Goal: Complete application form: Complete application form

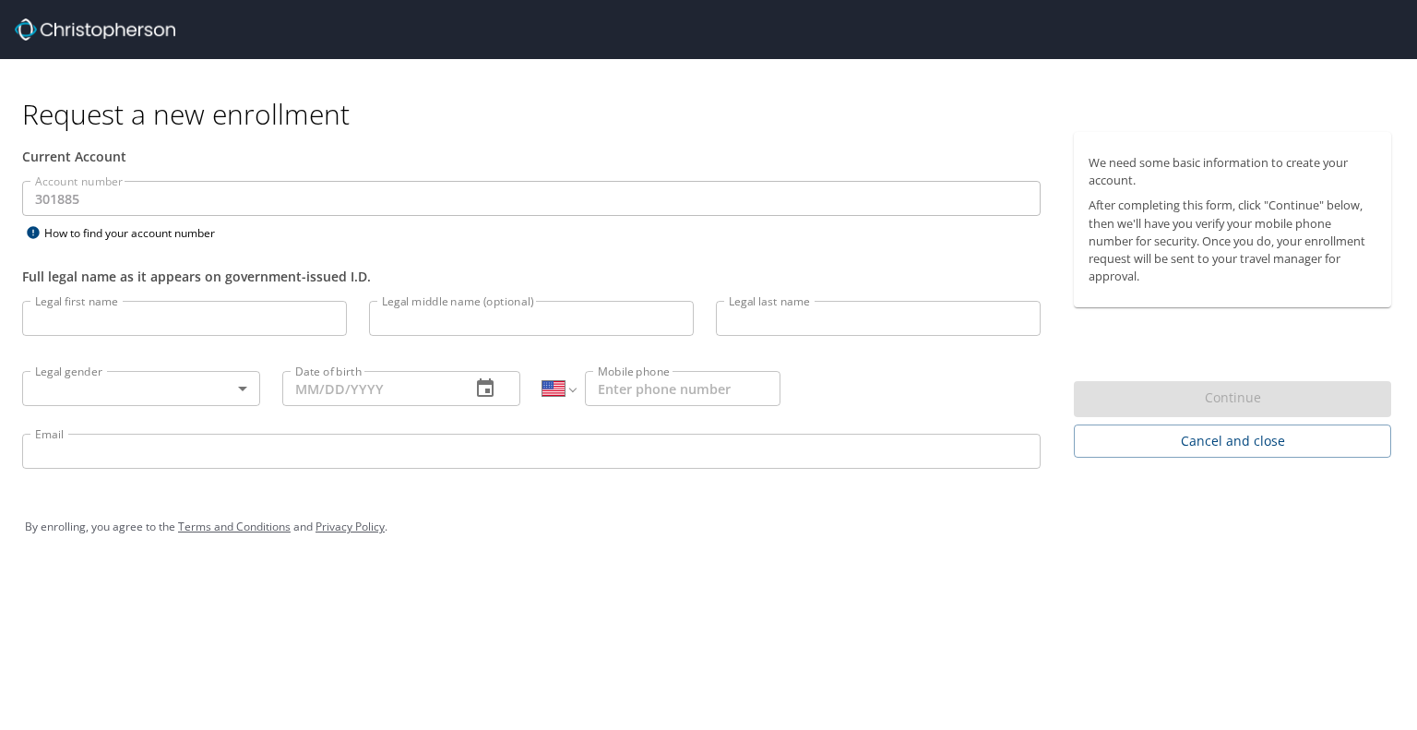
select select "US"
click at [95, 313] on input "Legal first name" at bounding box center [184, 318] width 325 height 35
type input "[PERSON_NAME]"
click at [823, 329] on input "Legal last name" at bounding box center [878, 318] width 325 height 35
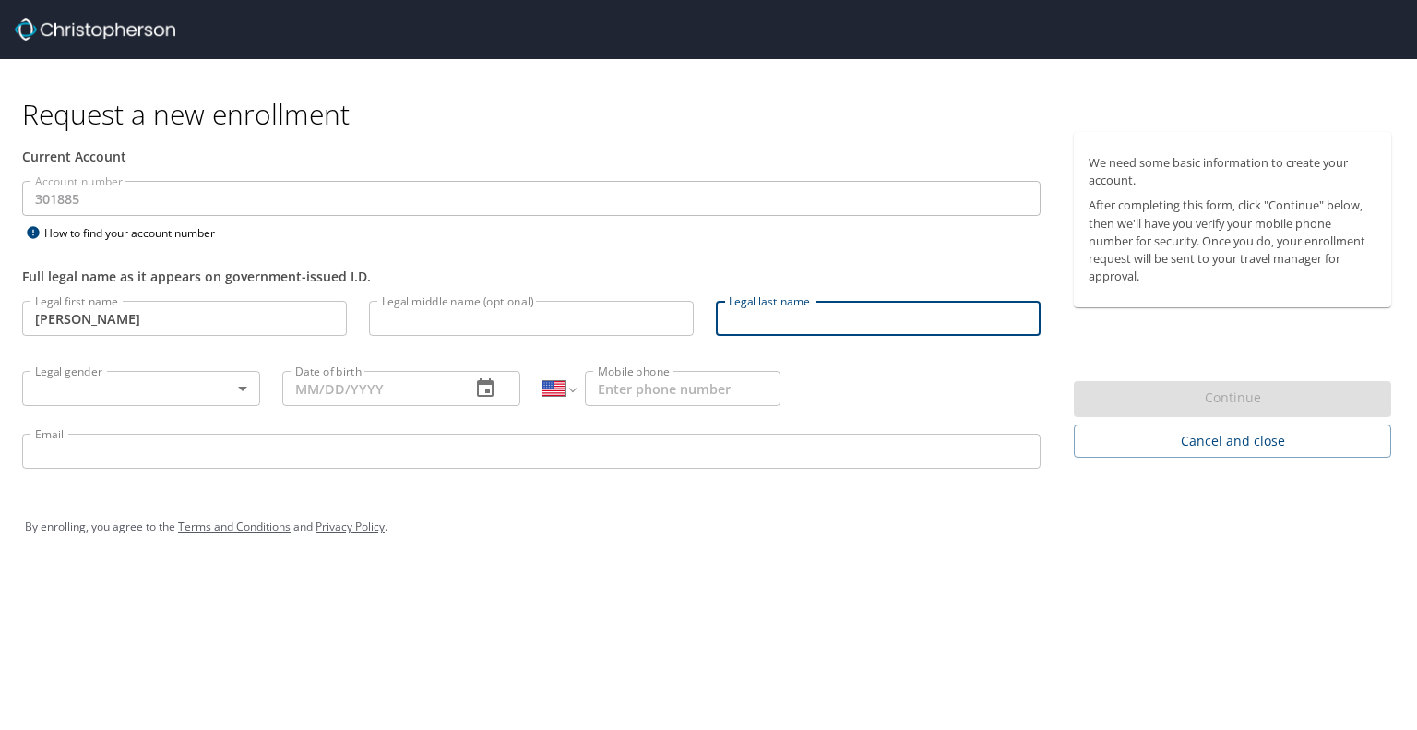
type input "[PERSON_NAME]"
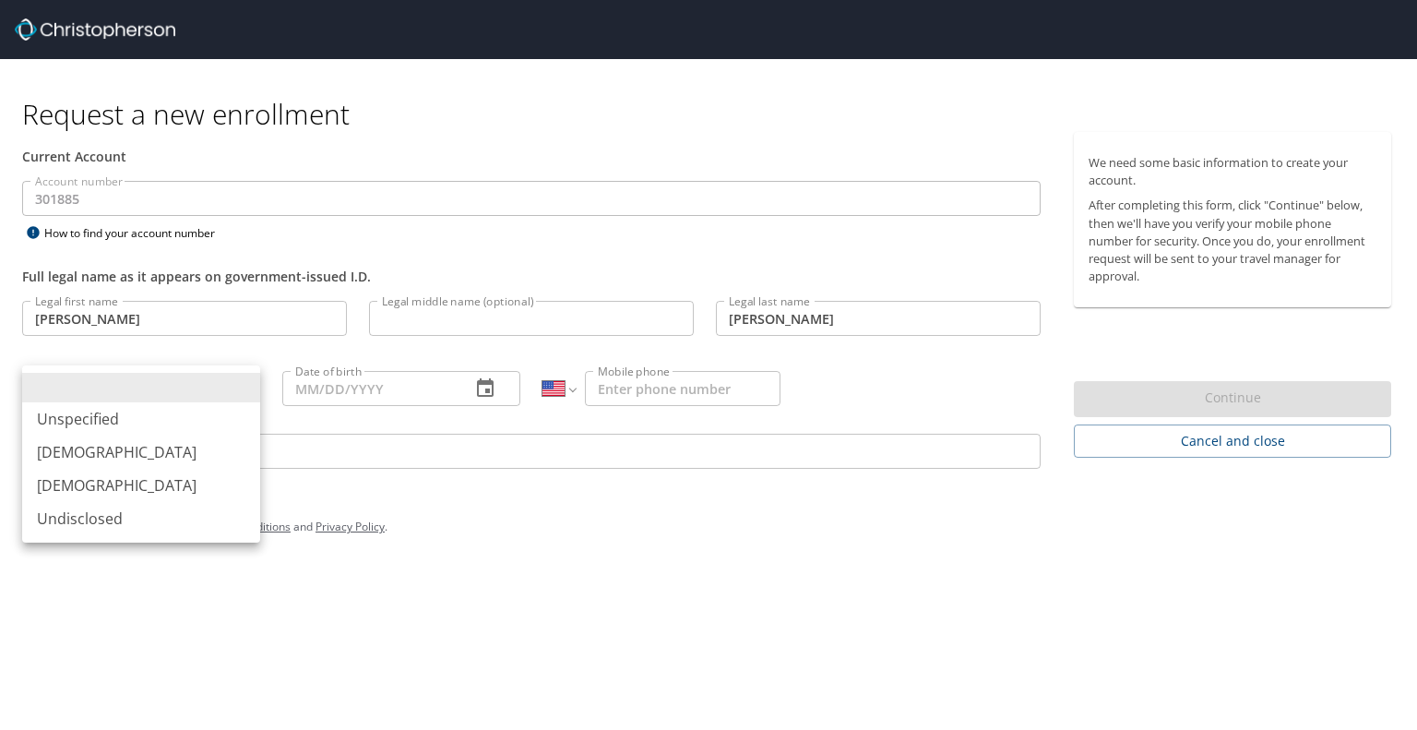
click at [124, 389] on body "Request a new enrollment Current Account Account number 301885 Account number H…" at bounding box center [708, 365] width 1417 height 730
click at [75, 479] on li "[DEMOGRAPHIC_DATA]" at bounding box center [141, 485] width 238 height 33
type input "[DEMOGRAPHIC_DATA]"
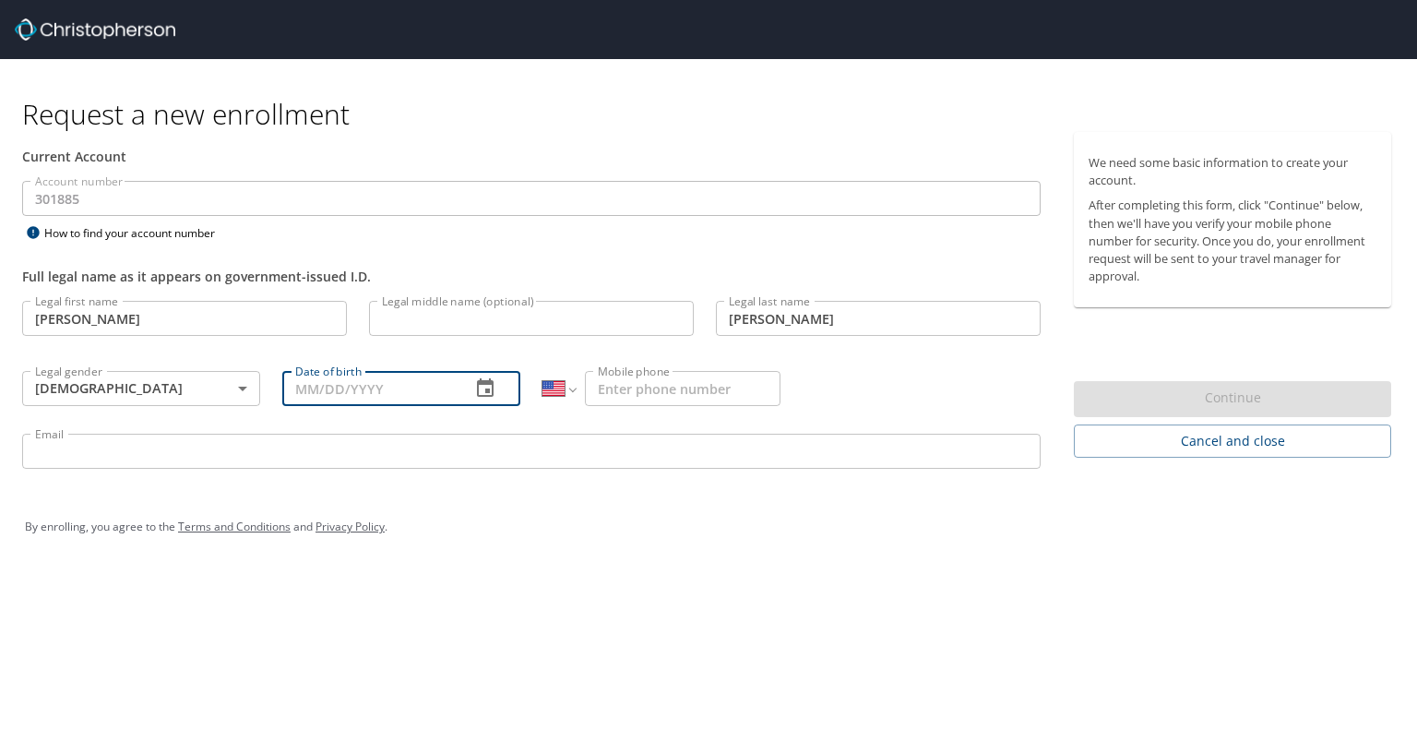
click at [306, 391] on input "Date of birth" at bounding box center [368, 388] width 173 height 35
type input "[DATE]"
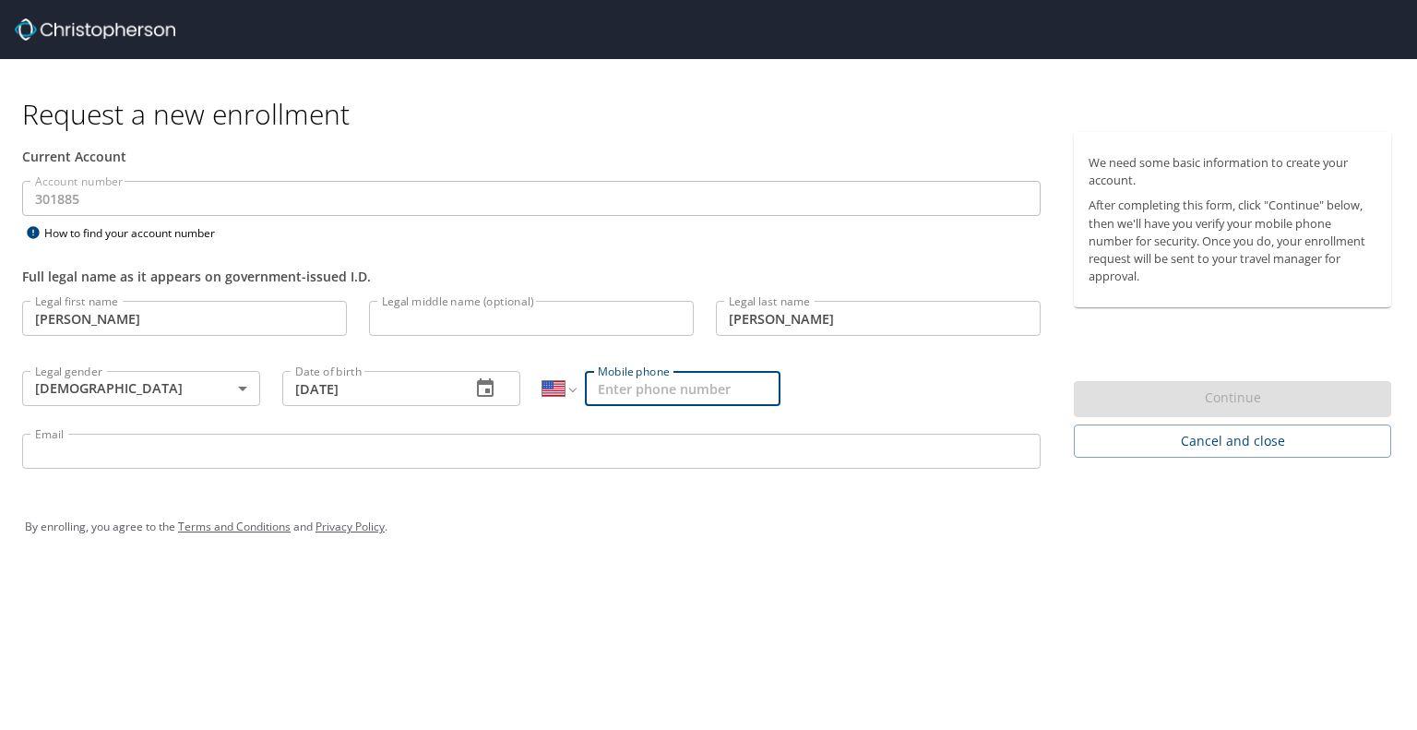
click at [678, 393] on input "Mobile phone" at bounding box center [683, 388] width 196 height 35
type input "[PHONE_NUMBER]"
click at [173, 458] on input "Email" at bounding box center [531, 451] width 1019 height 35
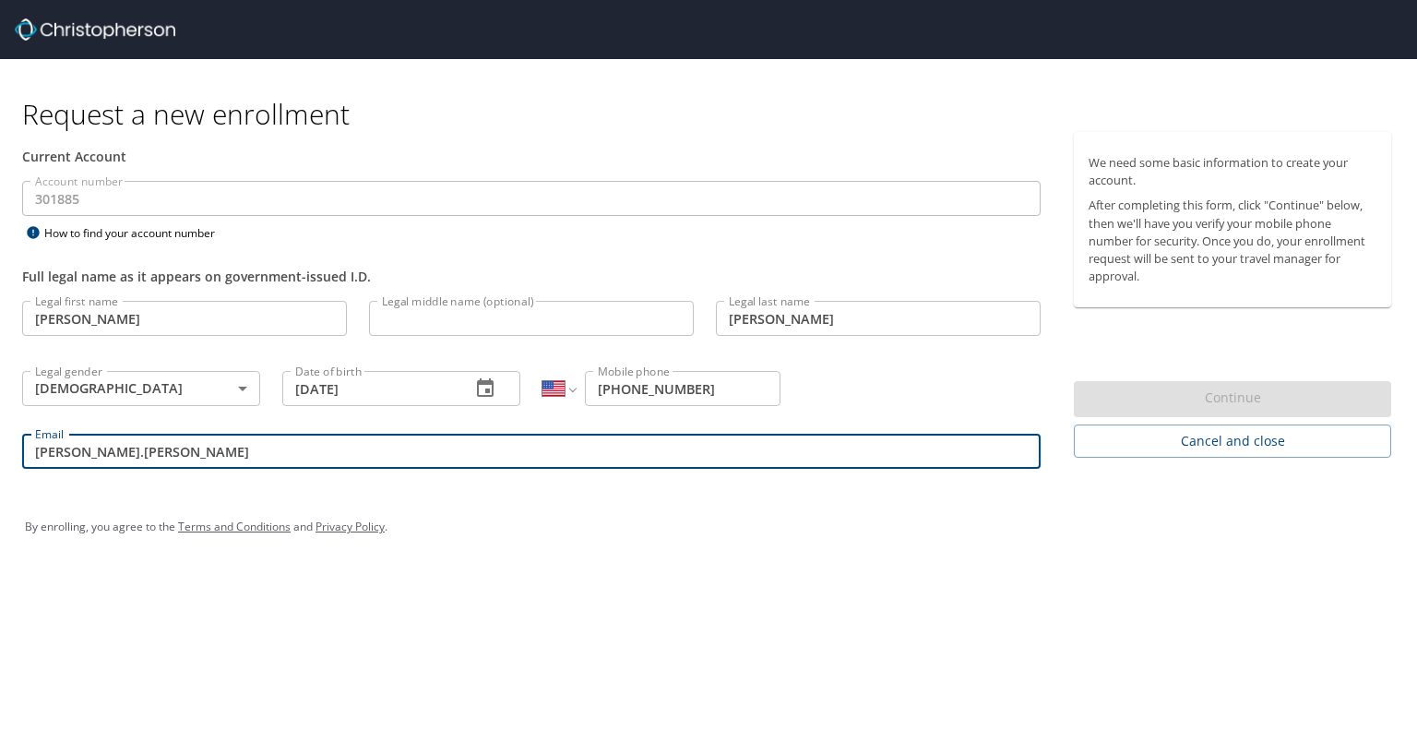
type input "[PERSON_NAME][EMAIL_ADDRESS][PERSON_NAME][DOMAIN_NAME]"
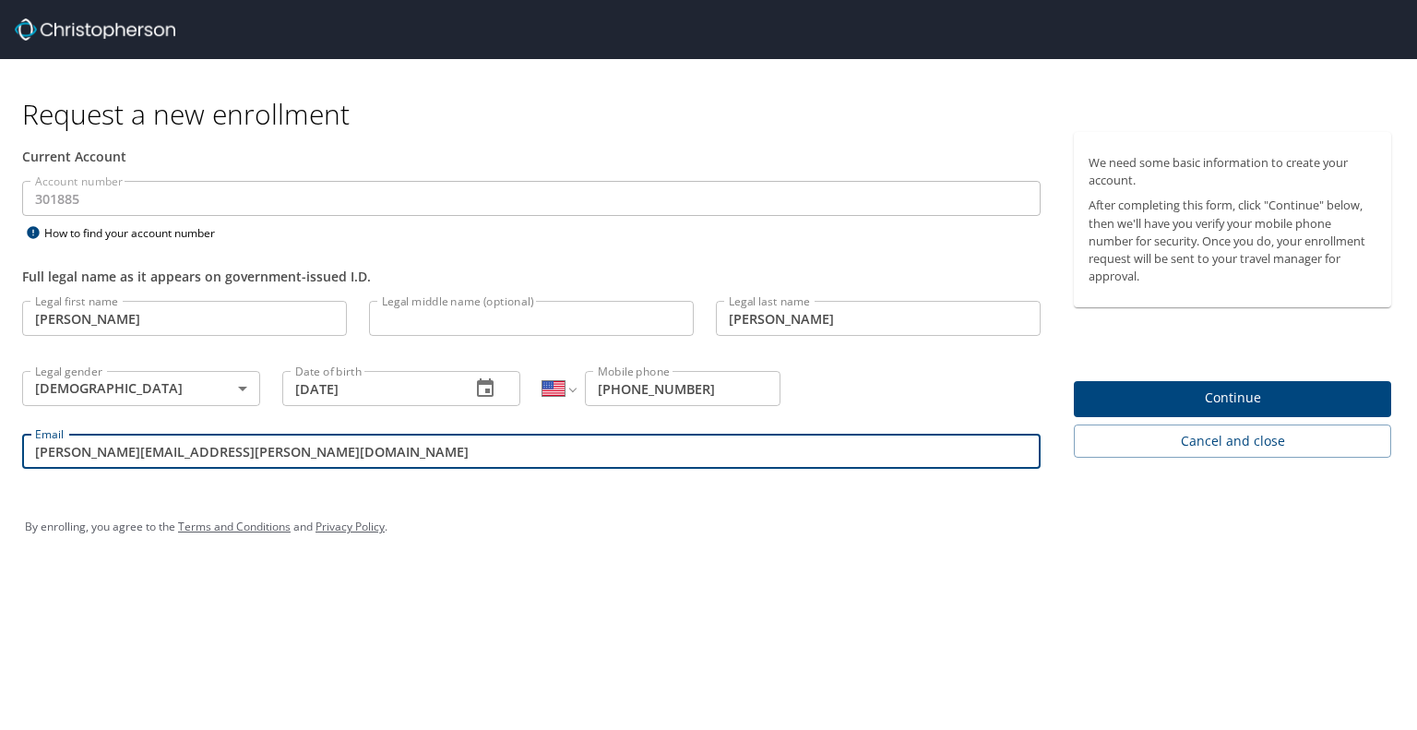
click at [1181, 390] on span "Continue" at bounding box center [1233, 398] width 288 height 23
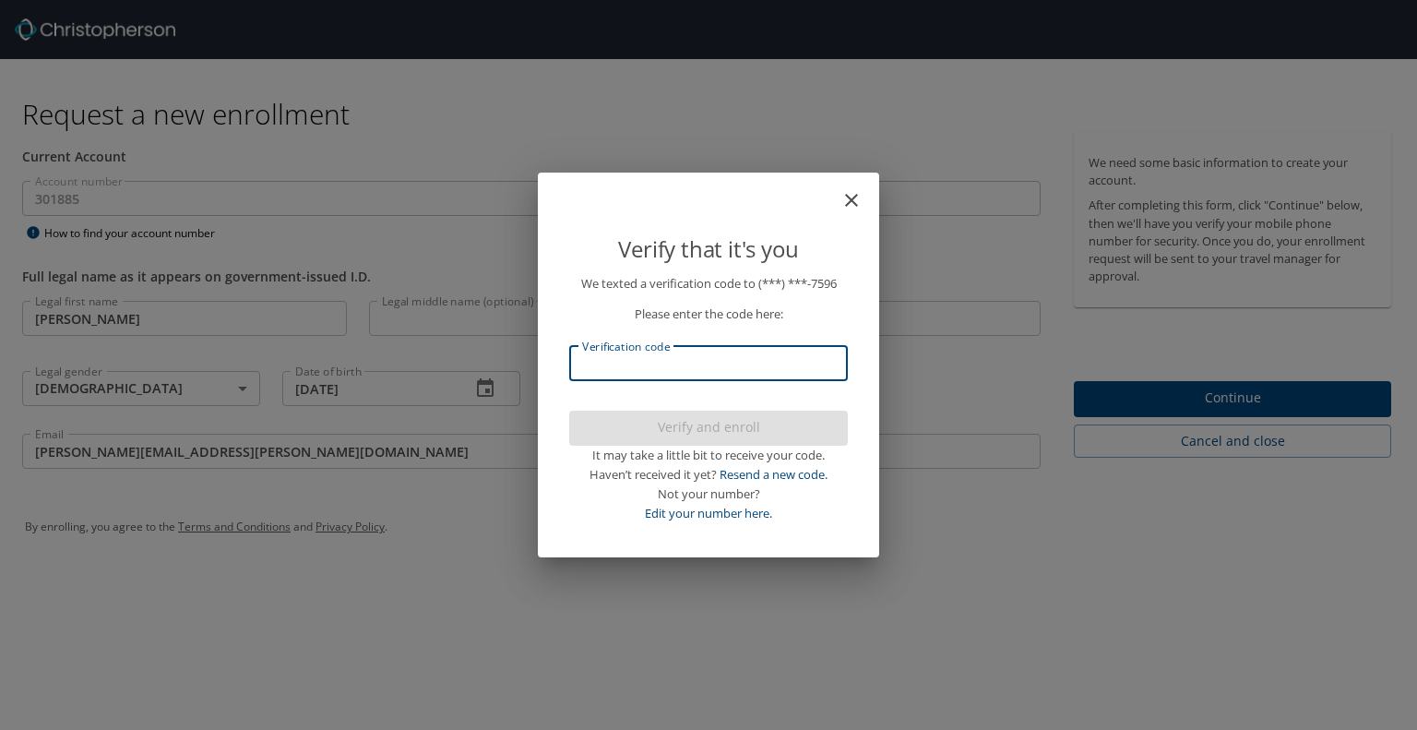
click at [604, 362] on input "Verification code" at bounding box center [708, 363] width 279 height 35
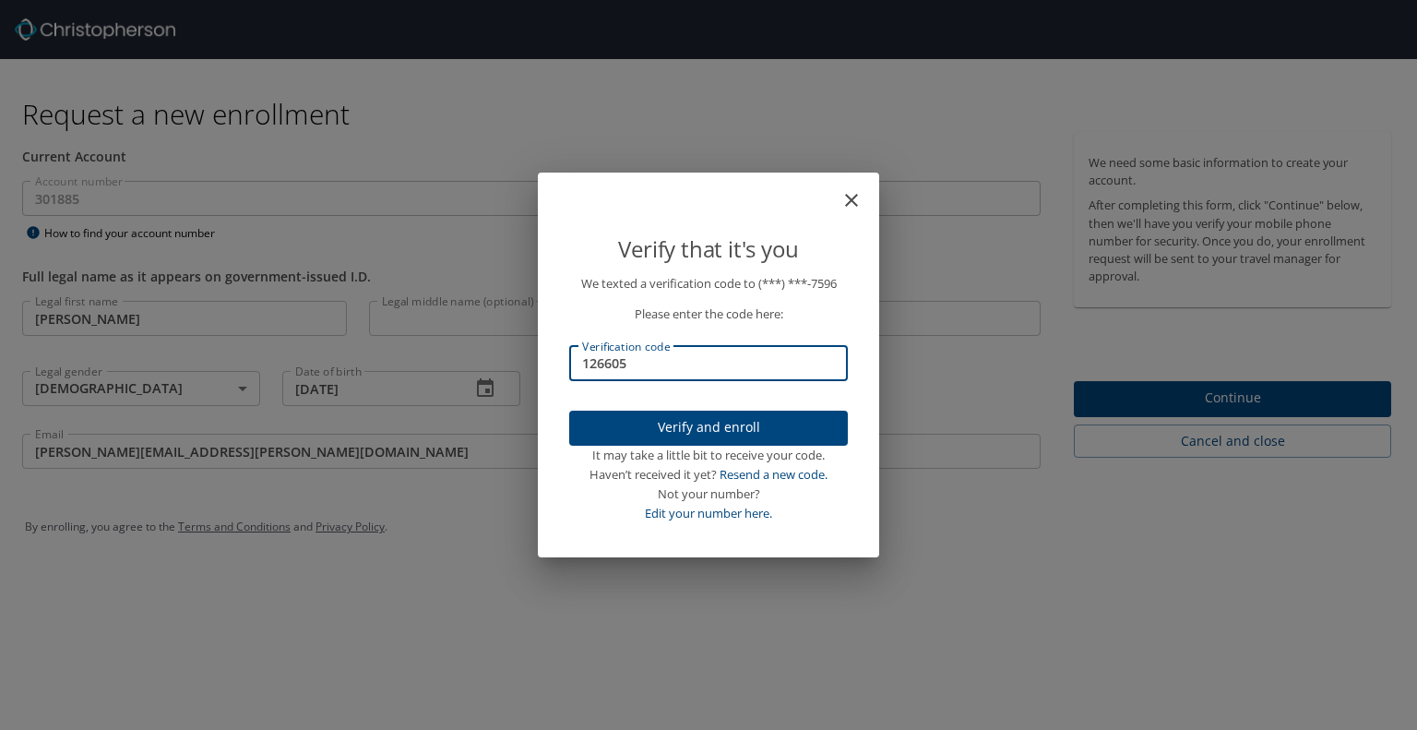
type input "126605"
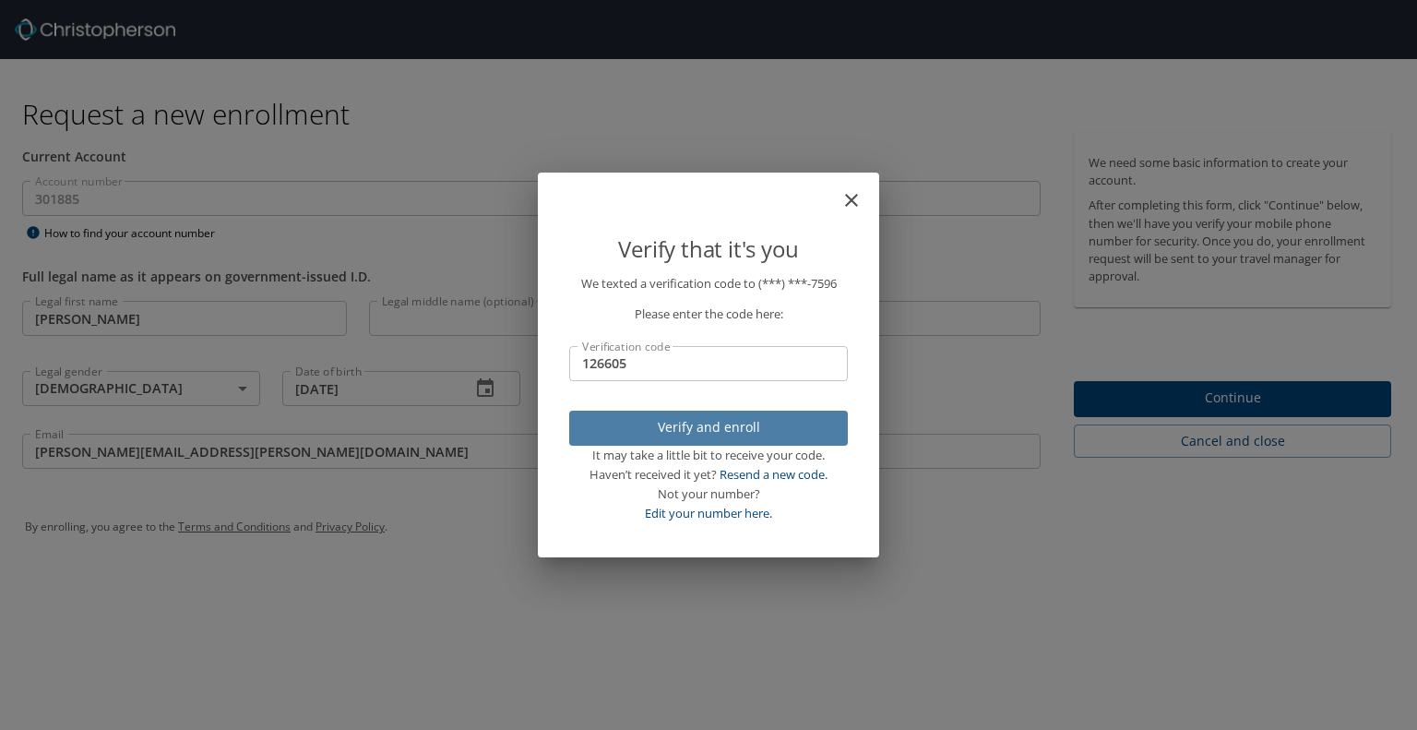
click at [730, 427] on span "Verify and enroll" at bounding box center [708, 427] width 249 height 23
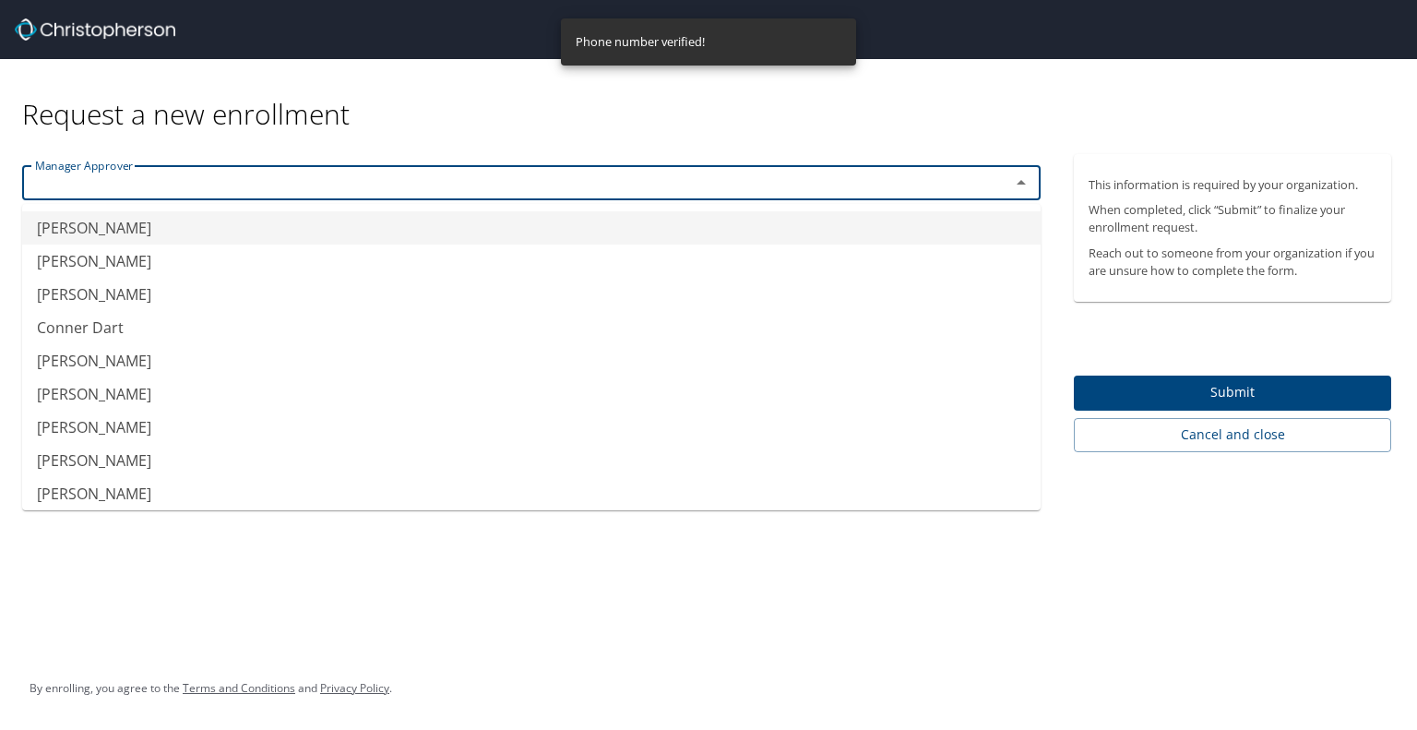
click at [328, 187] on input "text" at bounding box center [504, 183] width 953 height 24
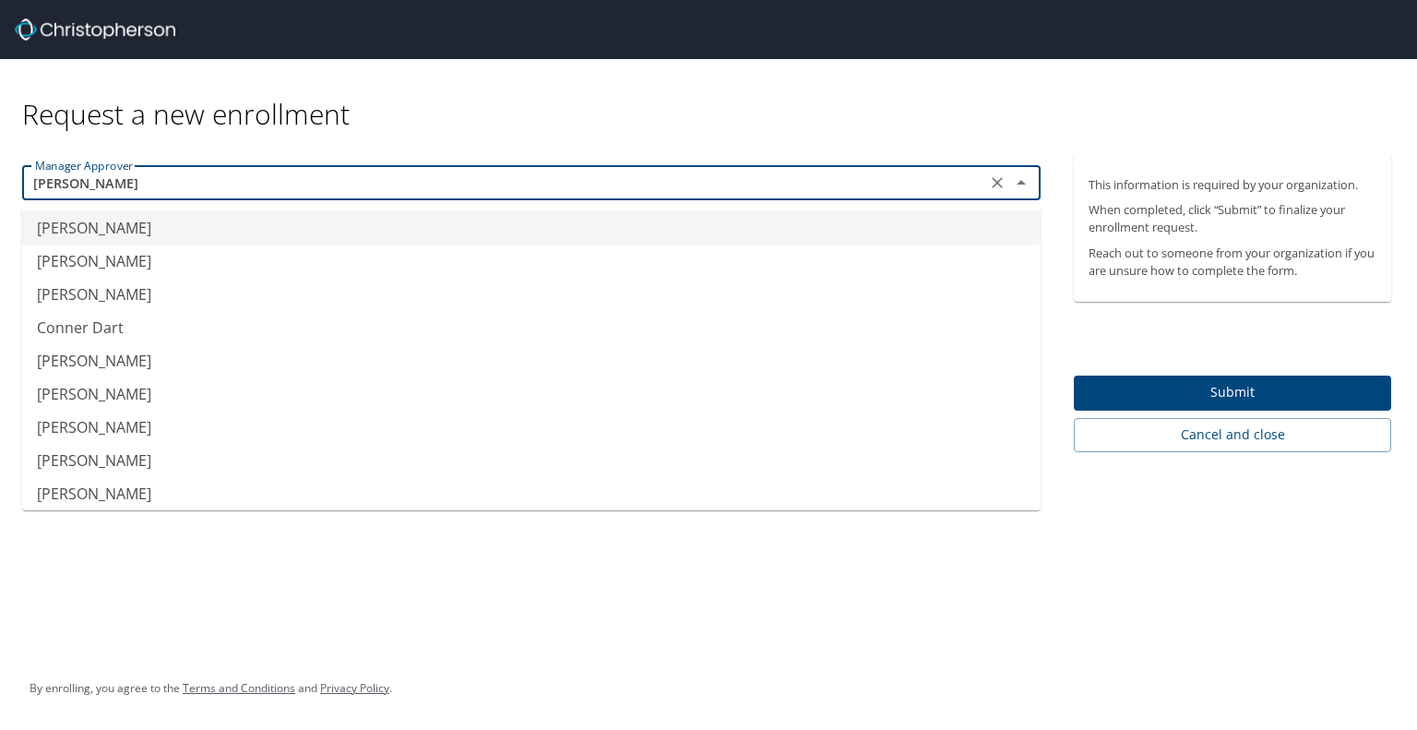
click at [186, 185] on input "[PERSON_NAME]" at bounding box center [504, 183] width 953 height 24
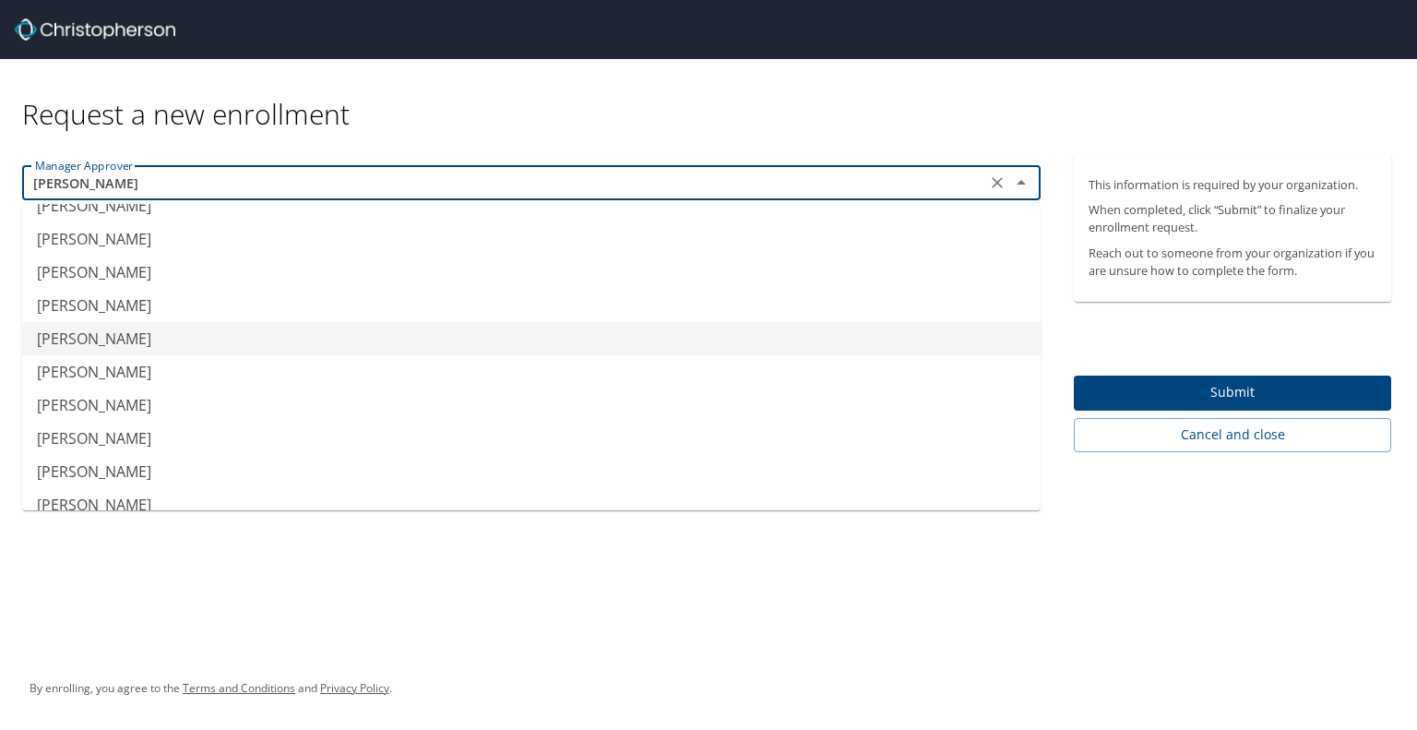
scroll to position [571, 0]
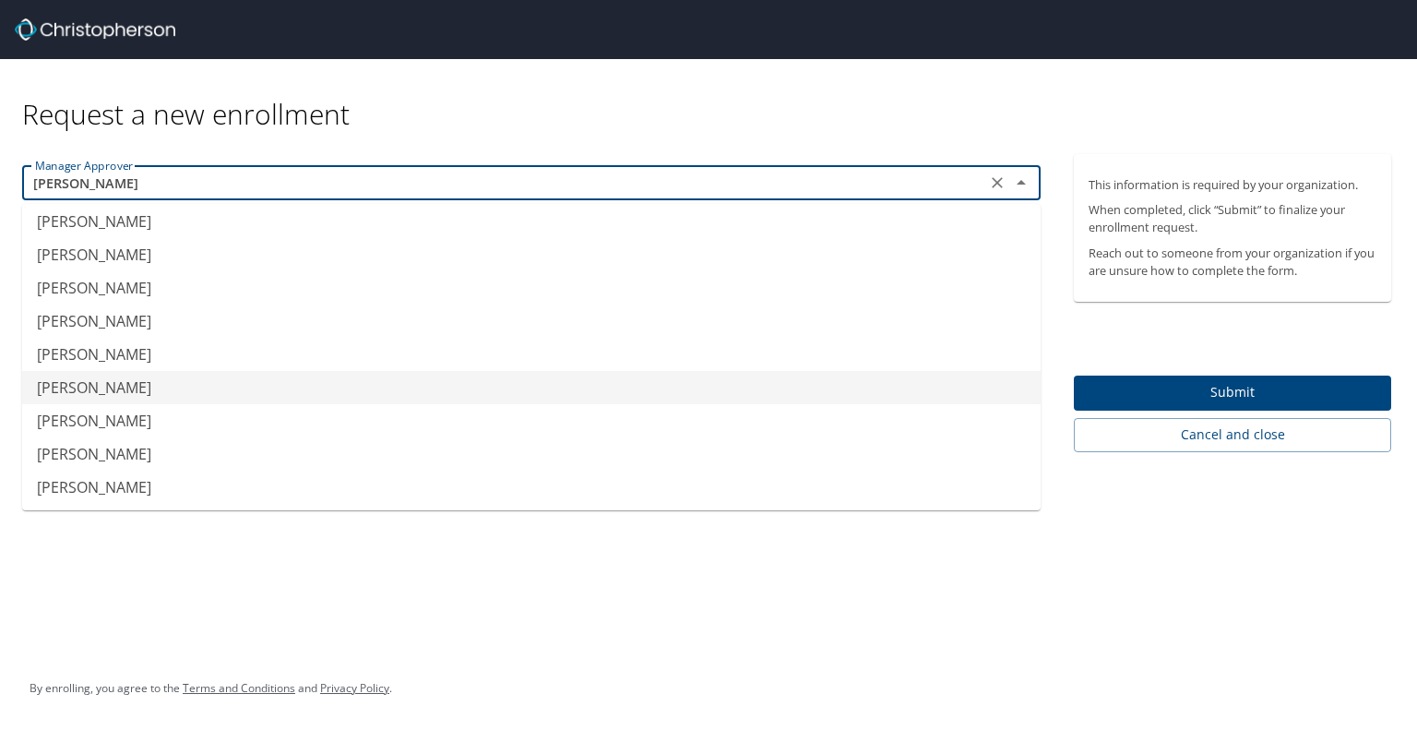
click at [92, 390] on li "[PERSON_NAME]" at bounding box center [531, 387] width 1019 height 33
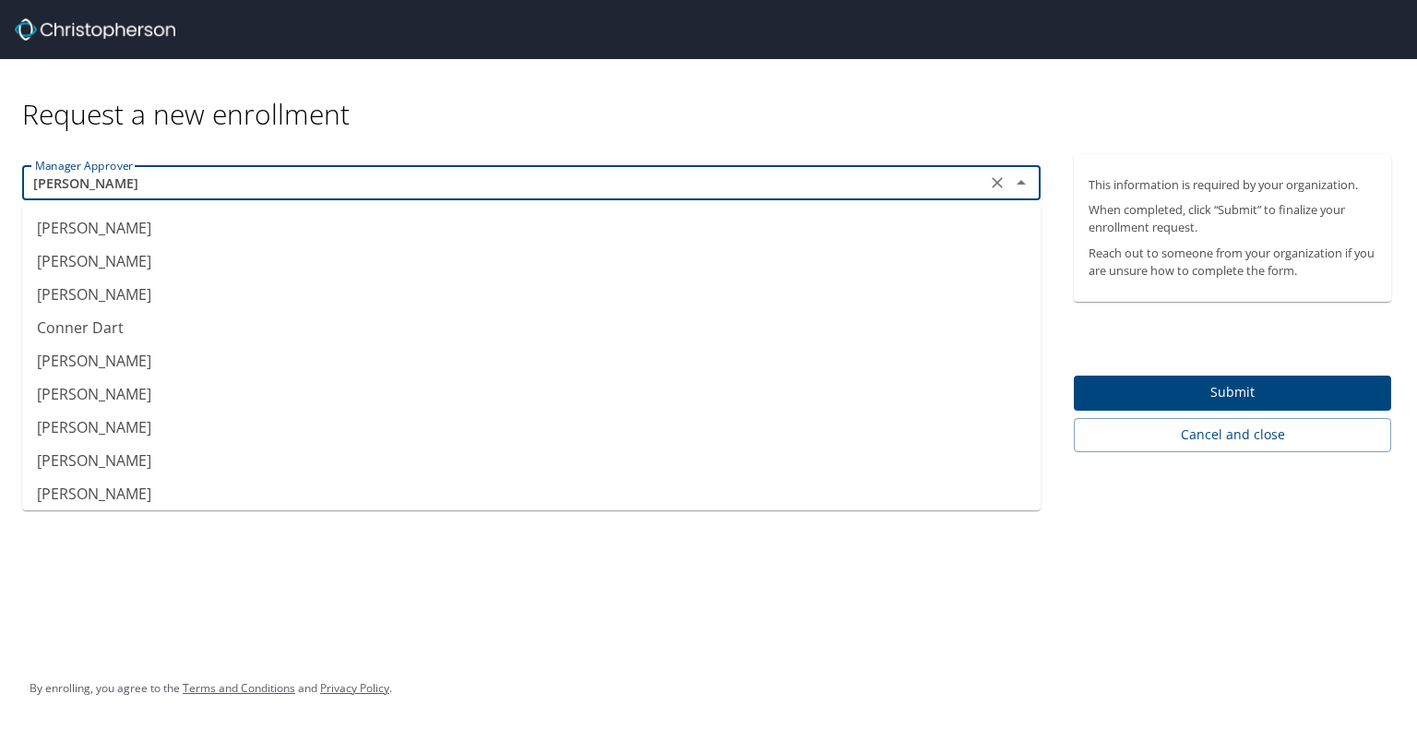
scroll to position [469, 0]
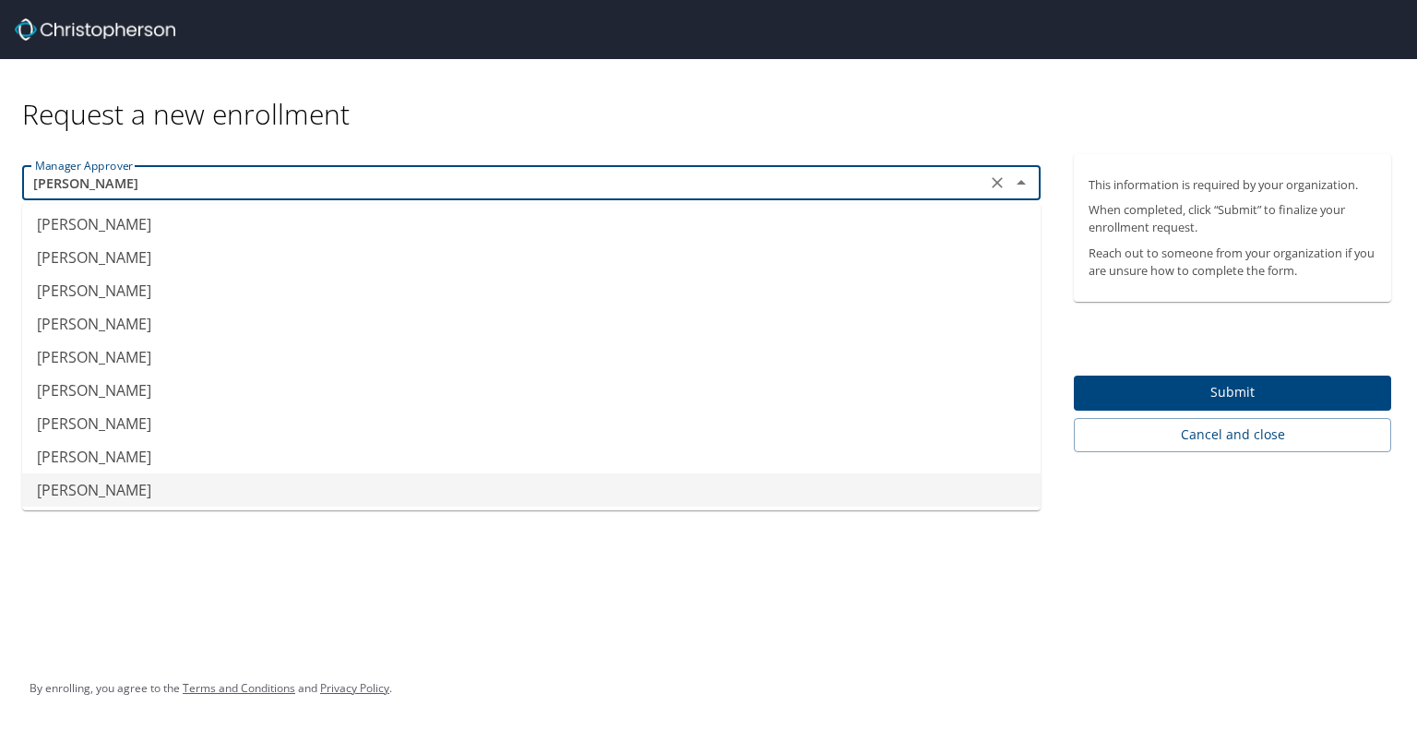
click at [155, 187] on input "[PERSON_NAME]" at bounding box center [504, 183] width 953 height 24
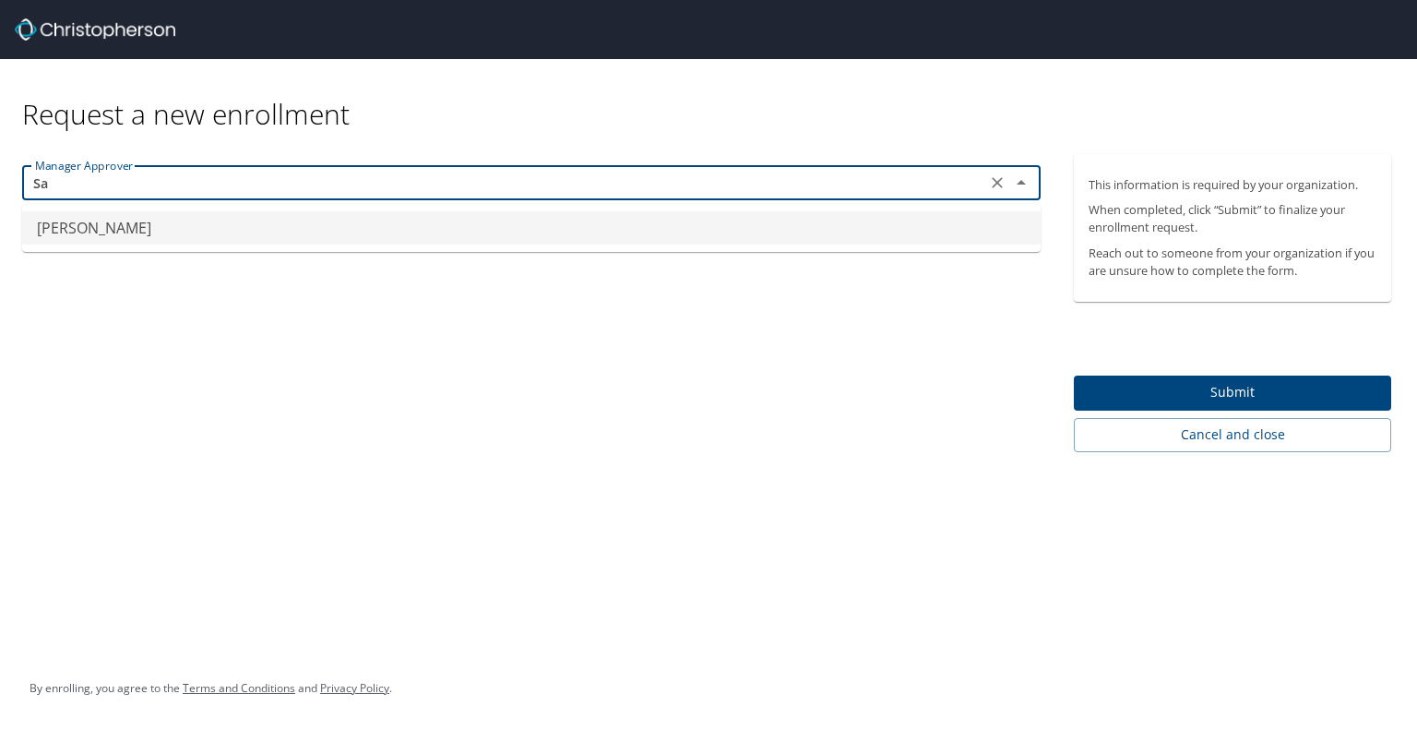
type input "S"
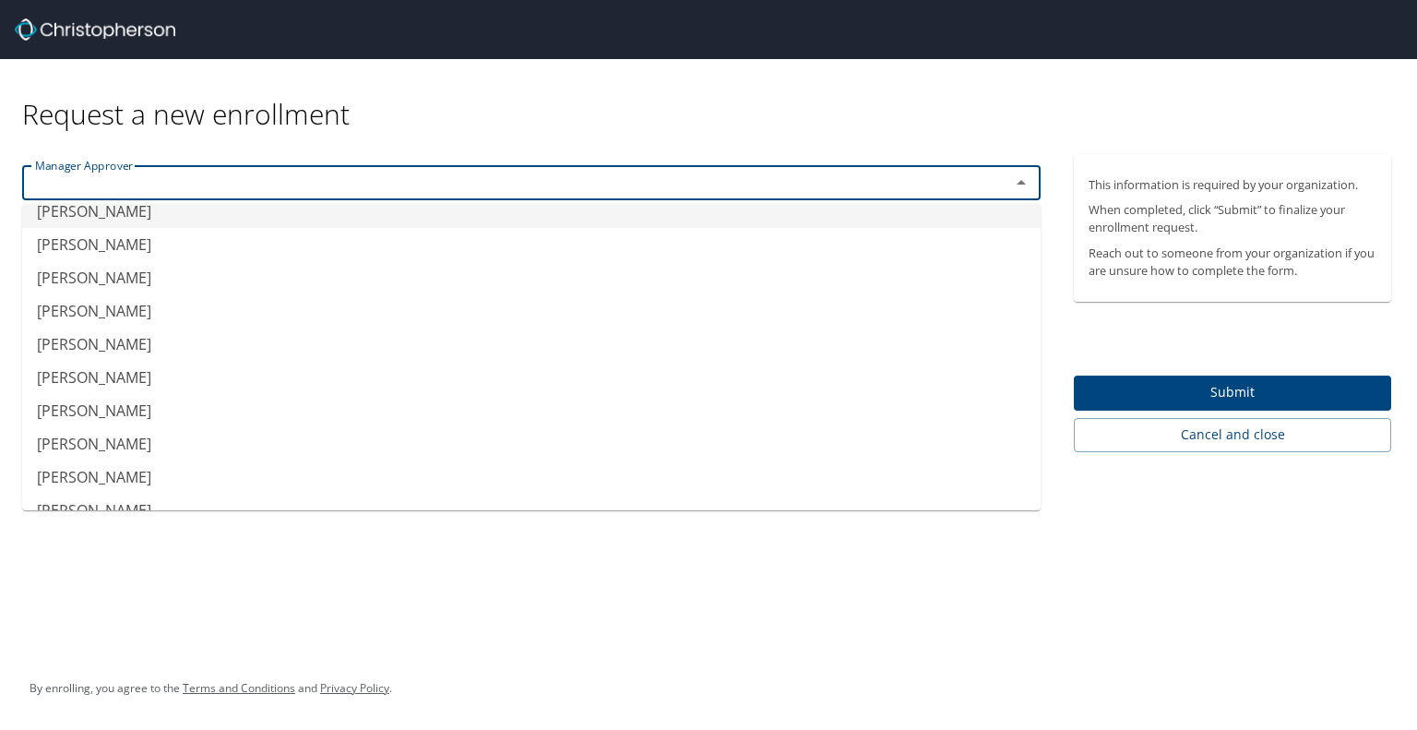
scroll to position [571, 0]
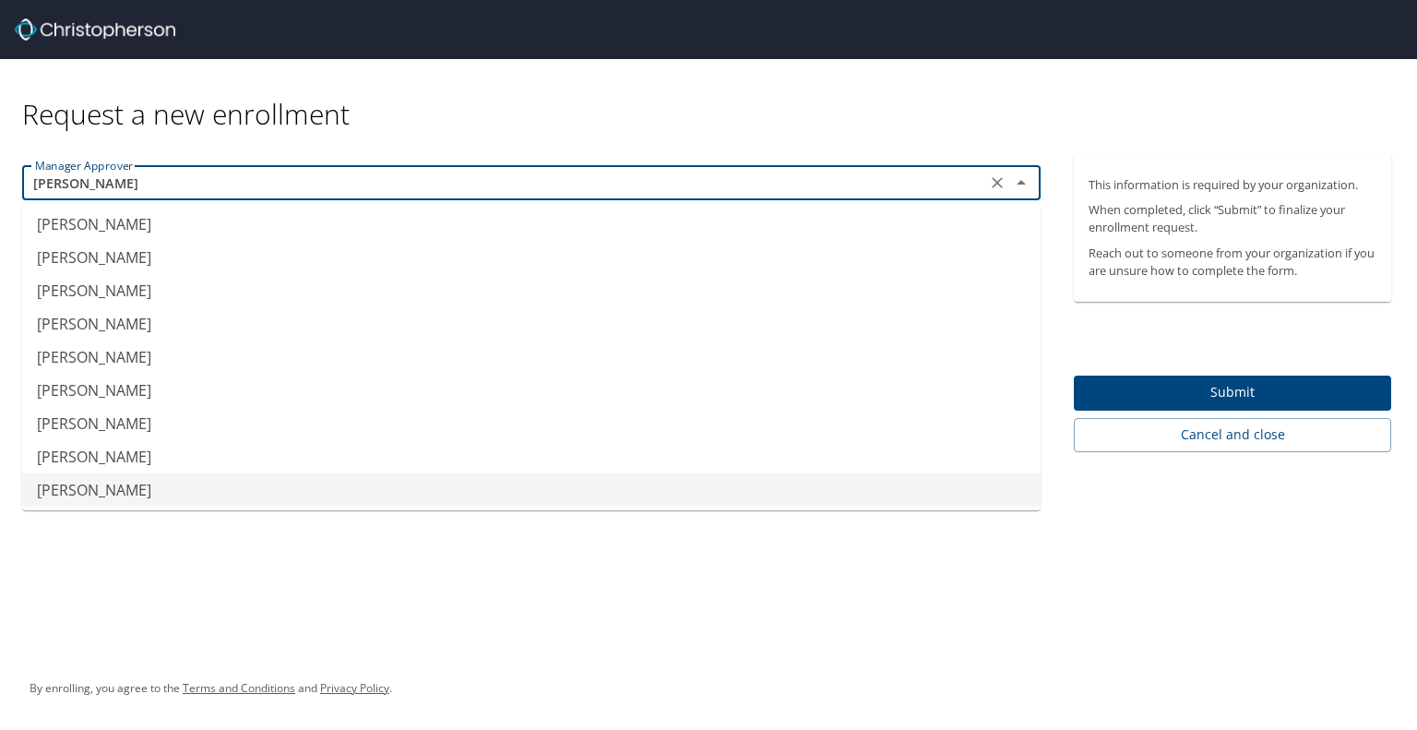
click at [197, 189] on input "[PERSON_NAME]" at bounding box center [504, 183] width 953 height 24
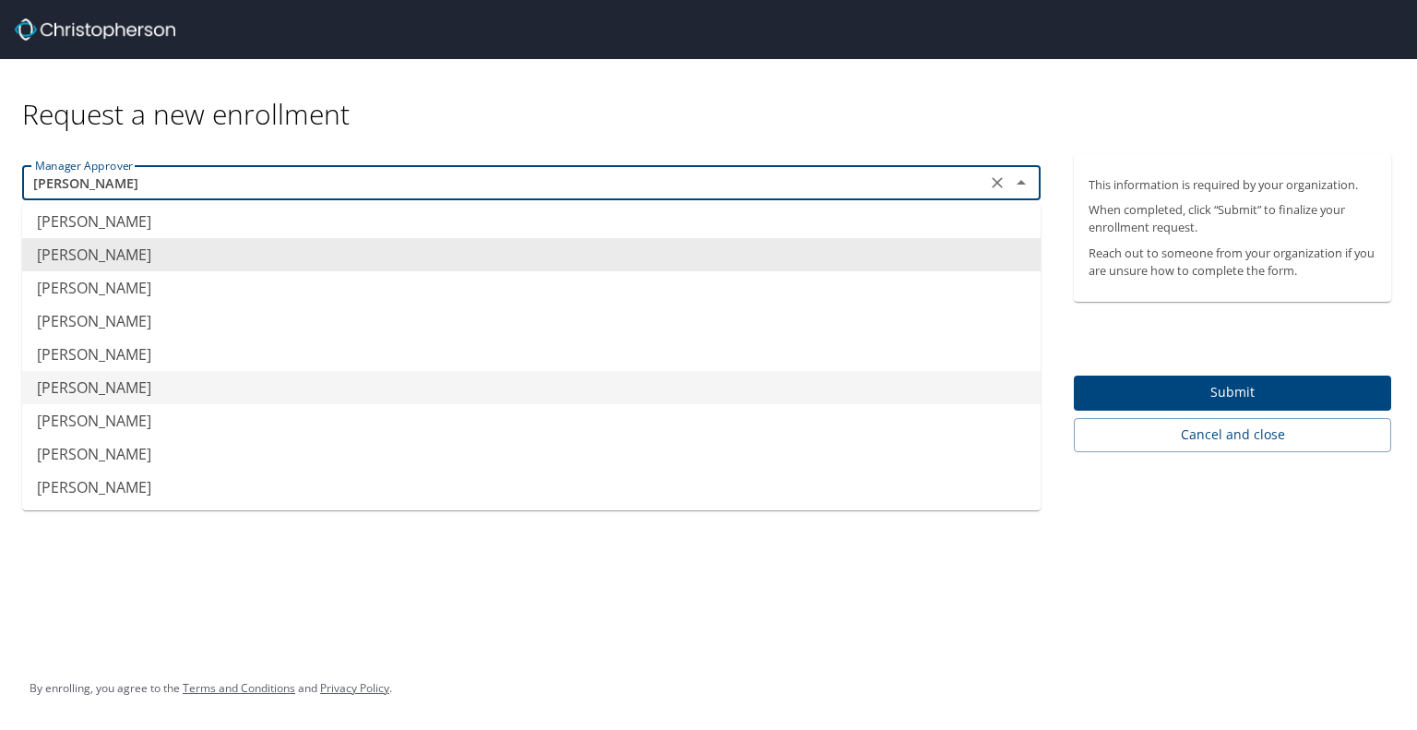
click at [82, 386] on li "[PERSON_NAME]" at bounding box center [531, 387] width 1019 height 33
type input "[PERSON_NAME]"
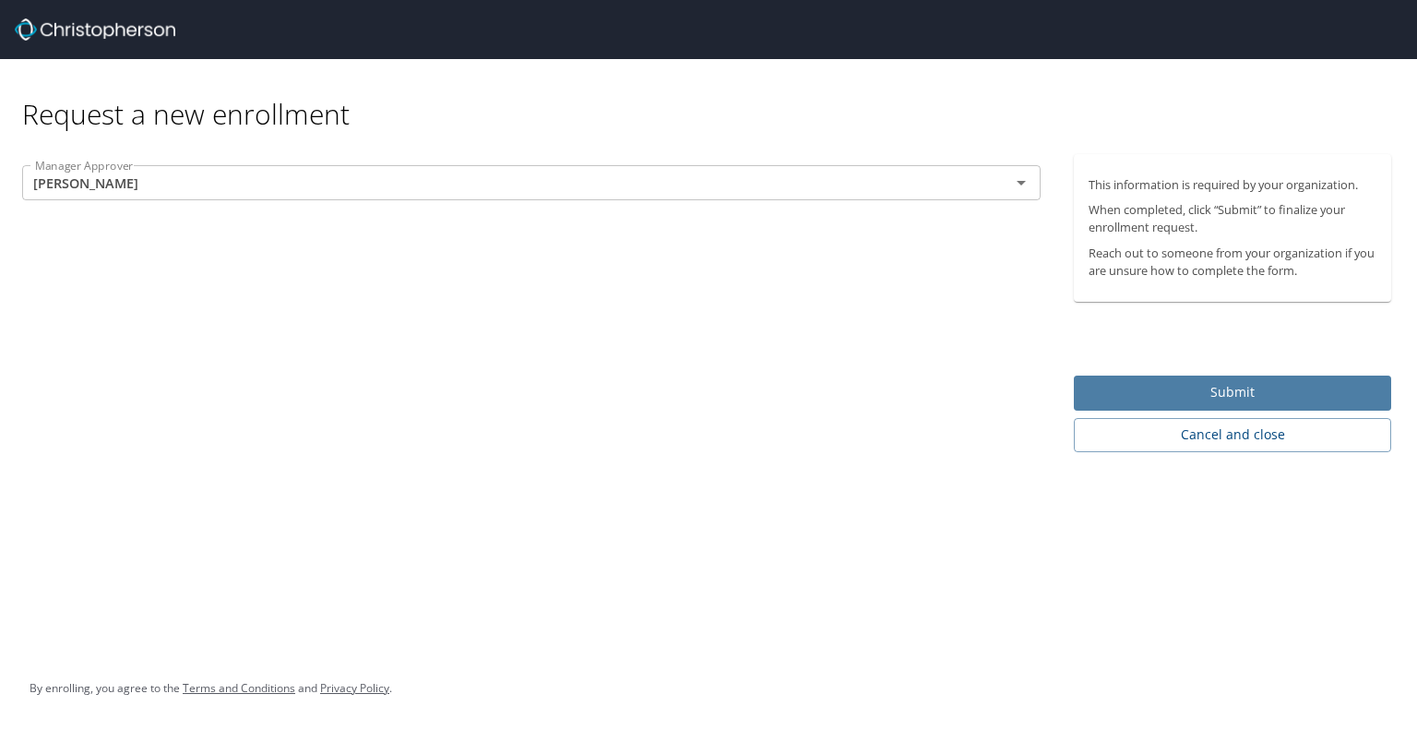
click at [1141, 385] on span "Submit" at bounding box center [1233, 392] width 288 height 23
